Goal: Navigation & Orientation: Find specific page/section

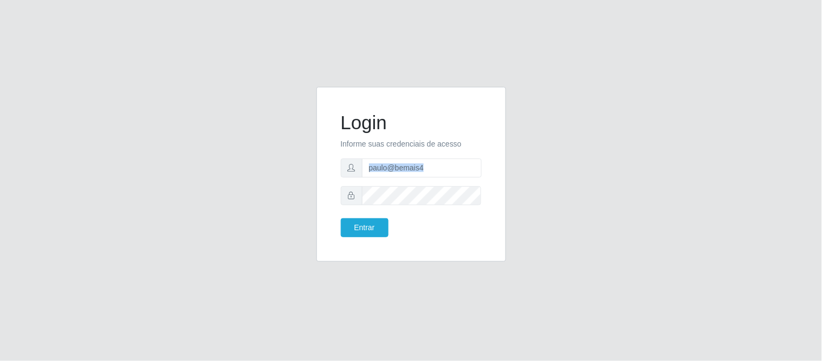
drag, startPoint x: 431, startPoint y: 177, endPoint x: 402, endPoint y: 169, distance: 30.2
click at [402, 169] on form "Login Informe suas credenciais de acesso paulo@bemais4 Entrar" at bounding box center [411, 174] width 141 height 126
drag, startPoint x: 432, startPoint y: 171, endPoint x: 364, endPoint y: 180, distance: 68.4
click at [343, 175] on div "paulo@bemais4" at bounding box center [411, 167] width 141 height 19
type input "juliomarques@carone"
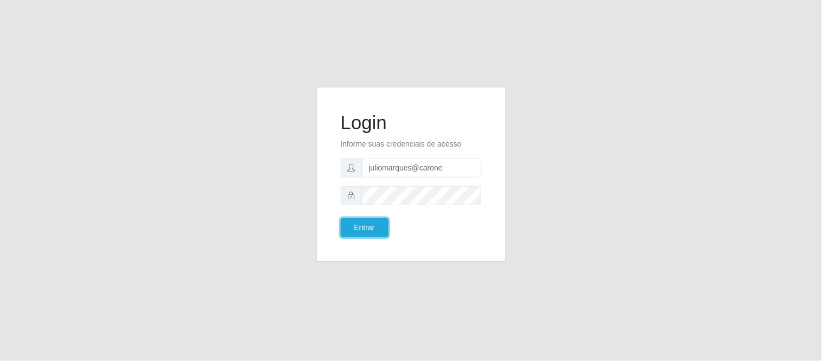
click at [341, 218] on button "Entrar" at bounding box center [365, 227] width 48 height 19
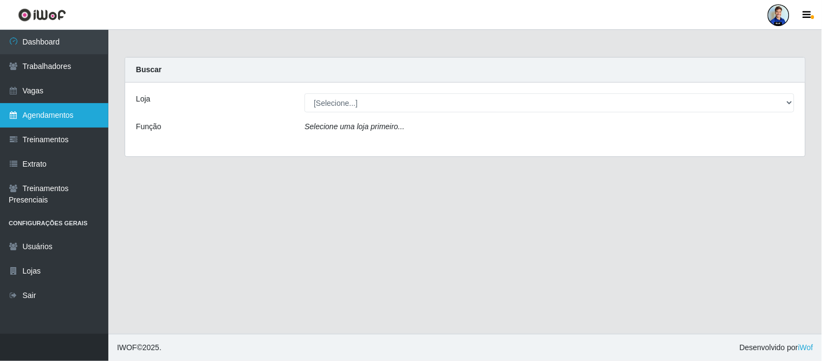
click at [71, 118] on link "Agendamentos" at bounding box center [54, 115] width 108 height 24
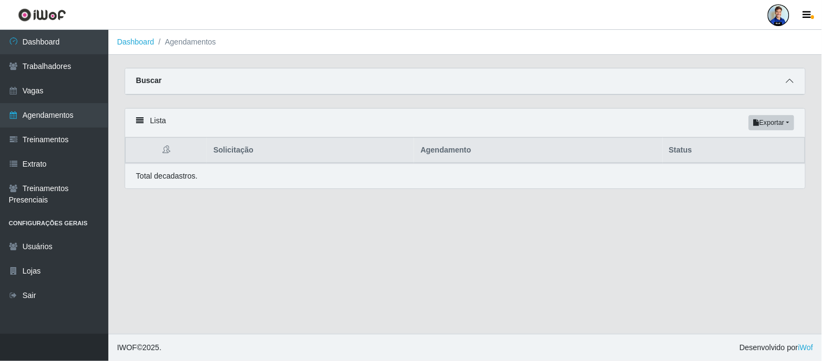
click at [785, 83] on span at bounding box center [790, 81] width 13 height 12
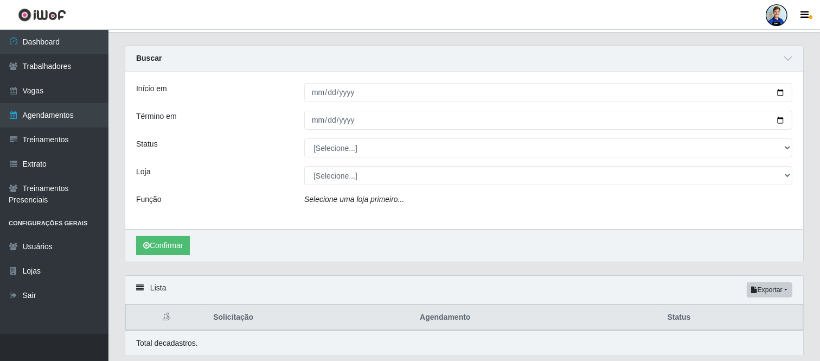
scroll to position [57, 0]
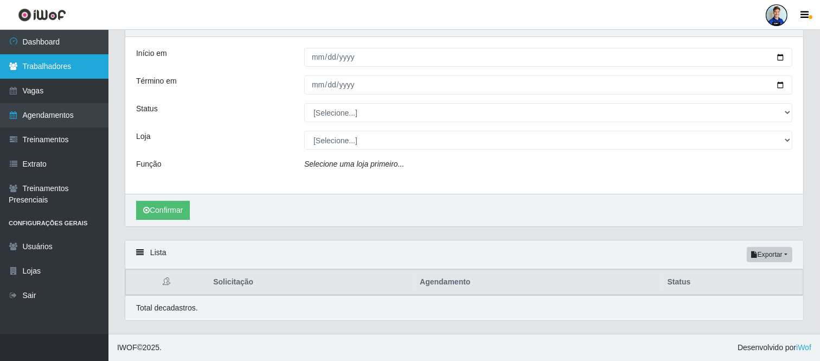
click at [46, 67] on link "Trabalhadores" at bounding box center [54, 66] width 108 height 24
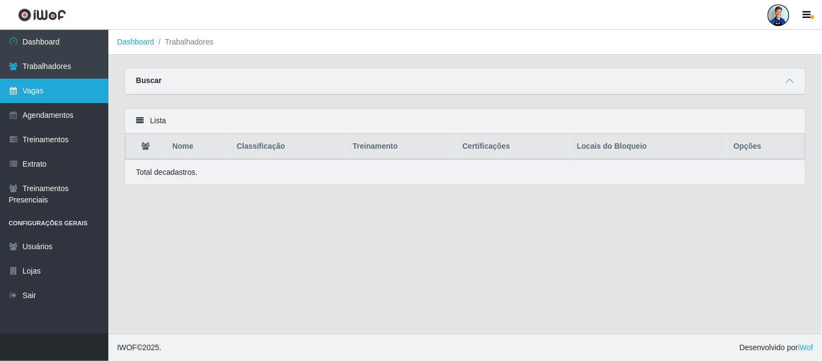
click at [29, 100] on link "Vagas" at bounding box center [54, 91] width 108 height 24
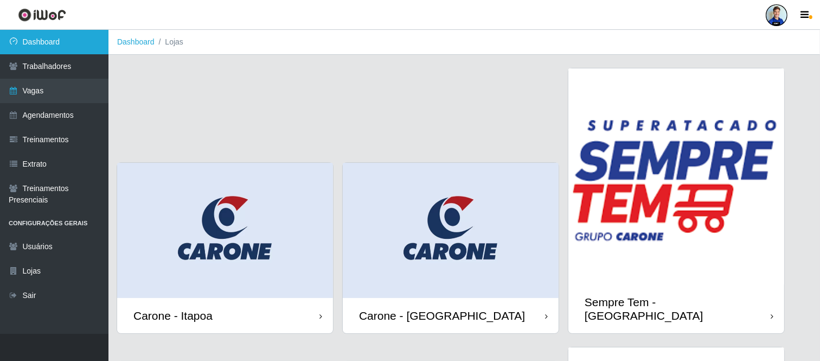
click at [40, 45] on link "Dashboard" at bounding box center [54, 42] width 108 height 24
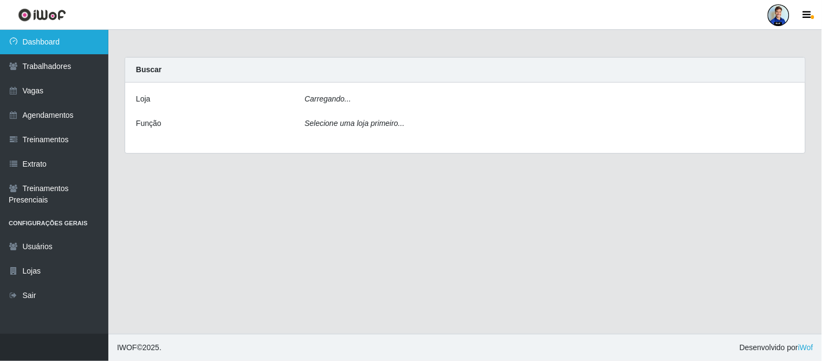
click at [49, 49] on link "Dashboard" at bounding box center [54, 42] width 108 height 24
click at [369, 95] on div "Carregando..." at bounding box center [550, 101] width 506 height 16
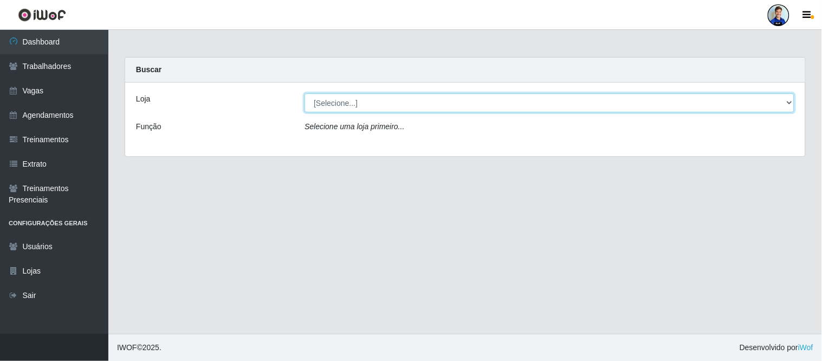
click at [787, 102] on select "[Selecione...] Carone - Itapoa Carone - Praia da Costa Sempre Tem - Jardim Camb…" at bounding box center [550, 102] width 490 height 19
select select "505"
click at [305, 93] on select "[Selecione...] Carone - Itapoa Carone - Praia da Costa Sempre Tem - Jardim Camb…" at bounding box center [550, 102] width 490 height 19
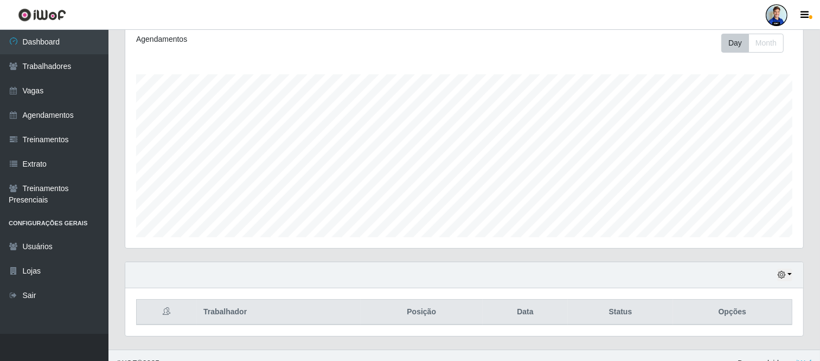
scroll to position [166, 0]
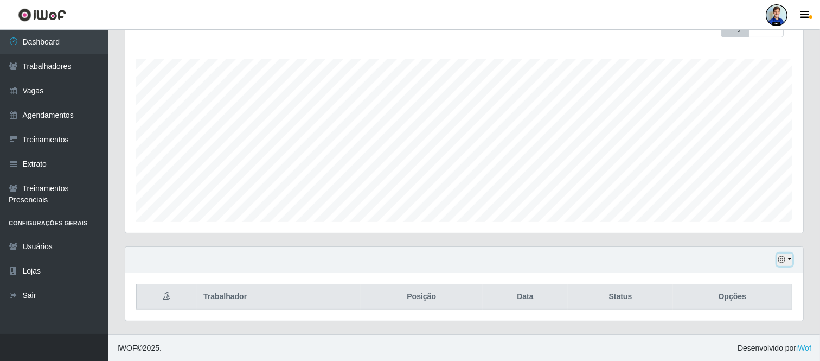
click at [789, 260] on button "button" at bounding box center [784, 259] width 15 height 12
